Goal: Information Seeking & Learning: Find specific fact

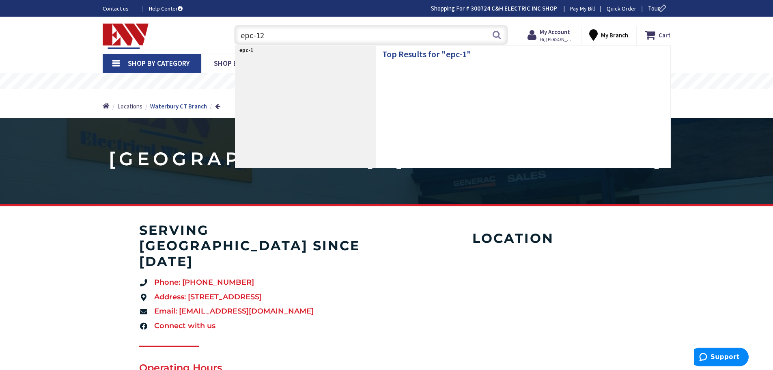
type input "epc-120"
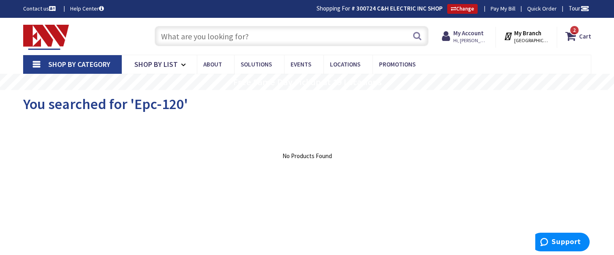
click at [187, 39] on input "text" at bounding box center [292, 36] width 274 height 20
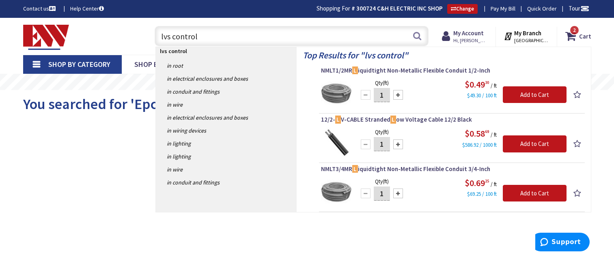
type input "lvs controls"
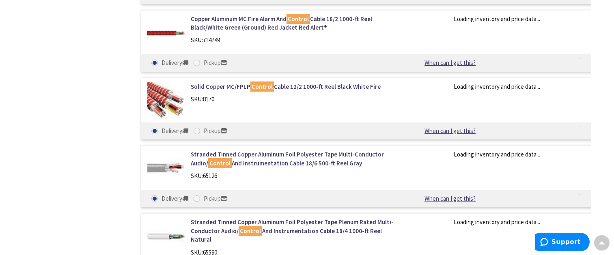
scroll to position [975, 0]
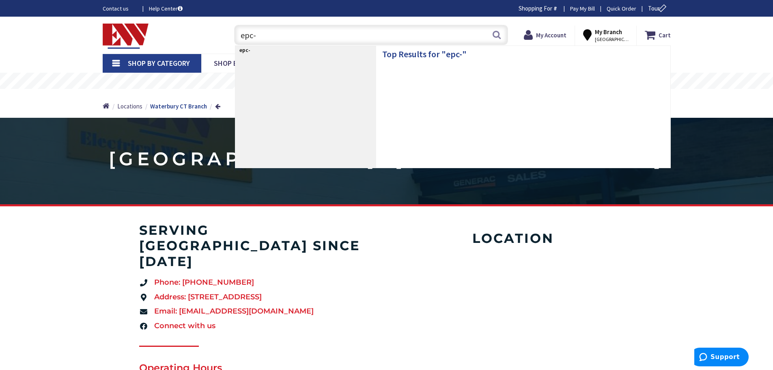
type input "epc-2"
